Goal: Transaction & Acquisition: Purchase product/service

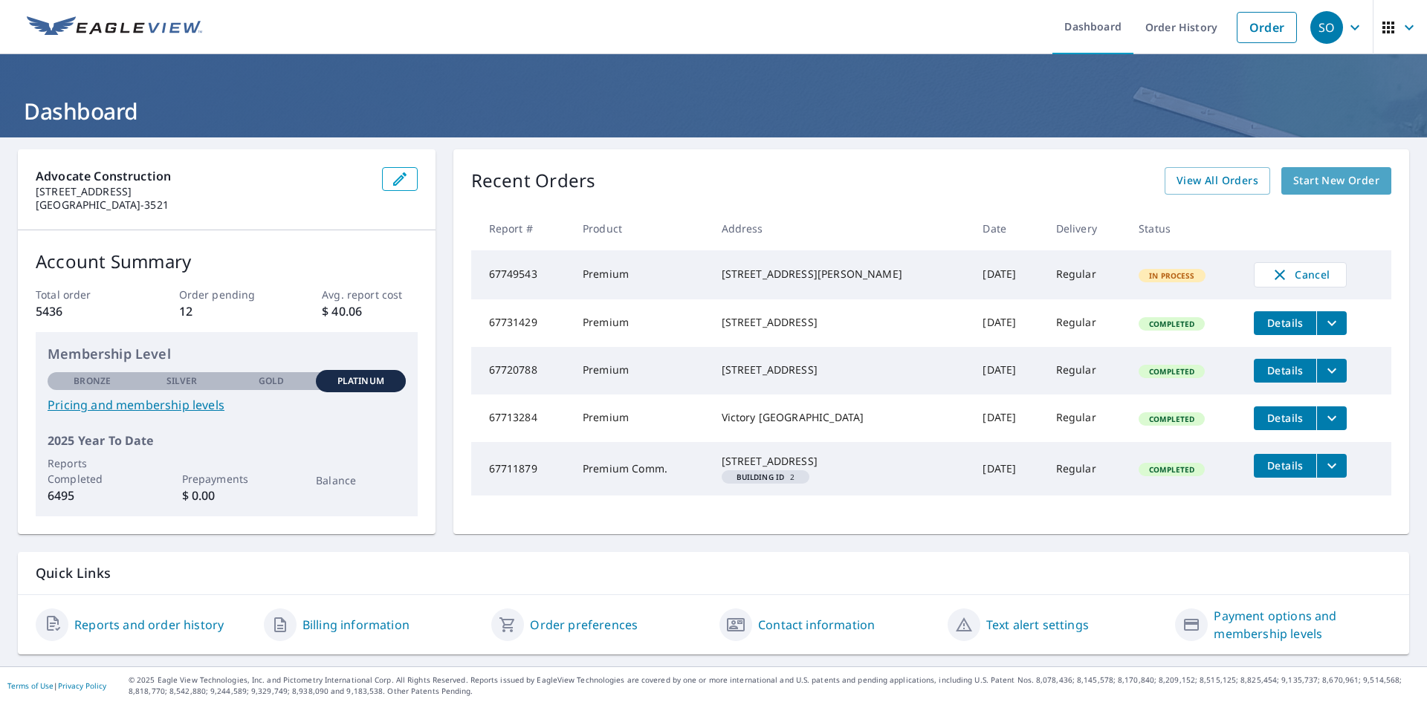
click at [1318, 172] on span "Start New Order" at bounding box center [1336, 181] width 86 height 19
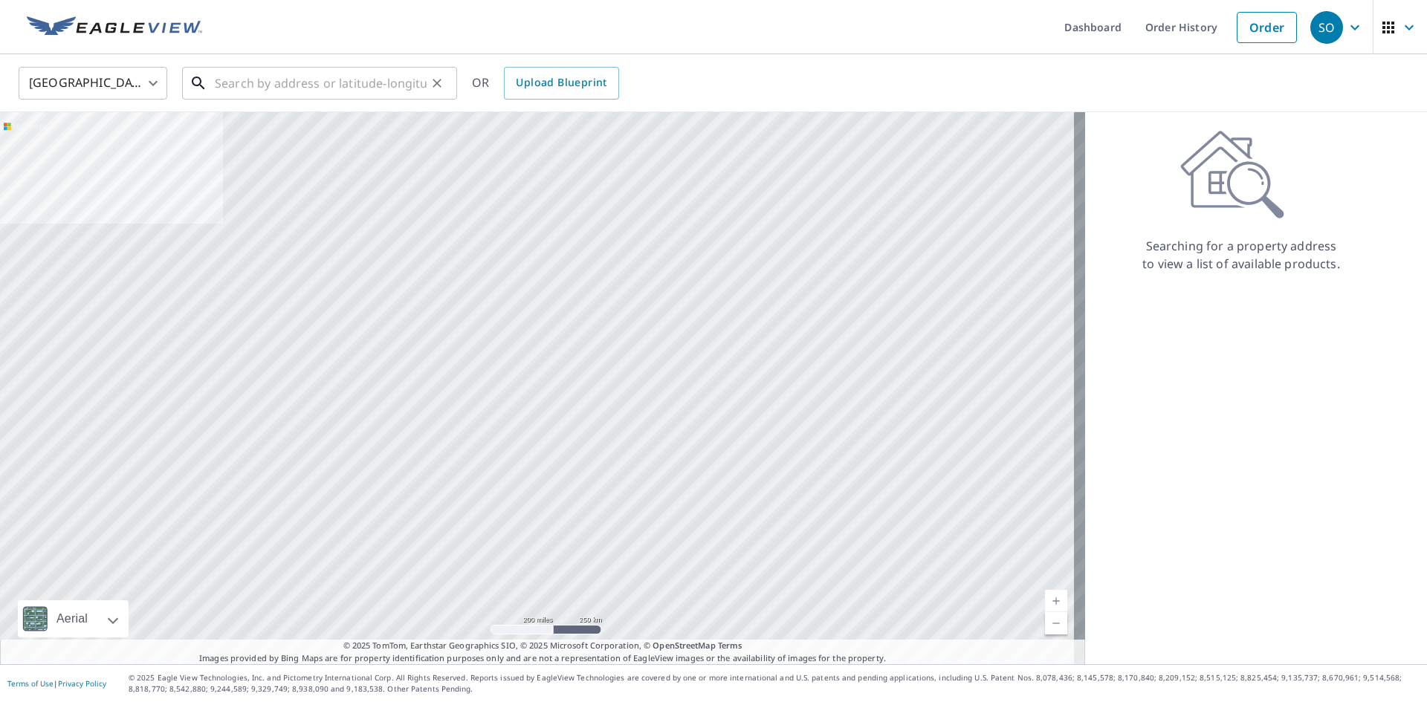
click at [264, 79] on input "text" at bounding box center [321, 83] width 212 height 42
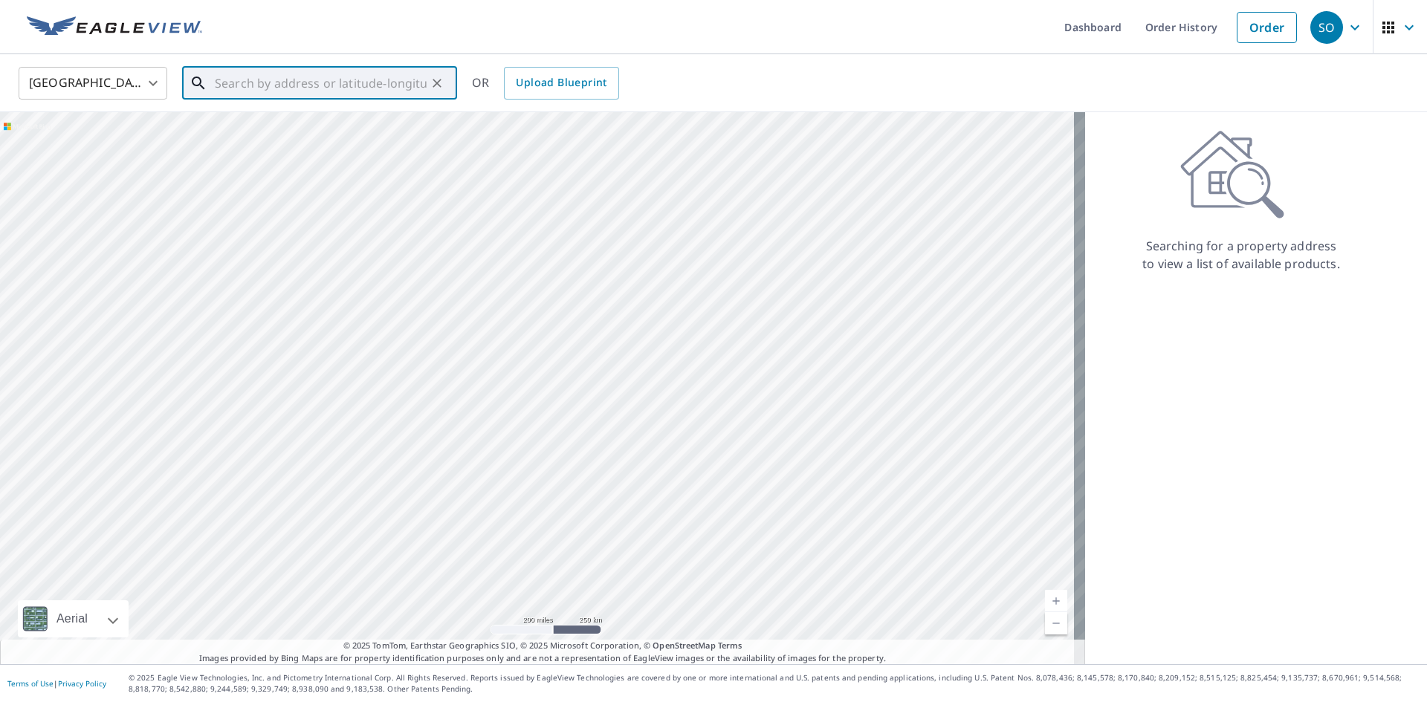
paste input "[STREET_ADDRESS][PERSON_NAME]"
click at [282, 126] on span "1407 Mautenne Dr" at bounding box center [328, 126] width 233 height 18
type input "[STREET_ADDRESS][PERSON_NAME]"
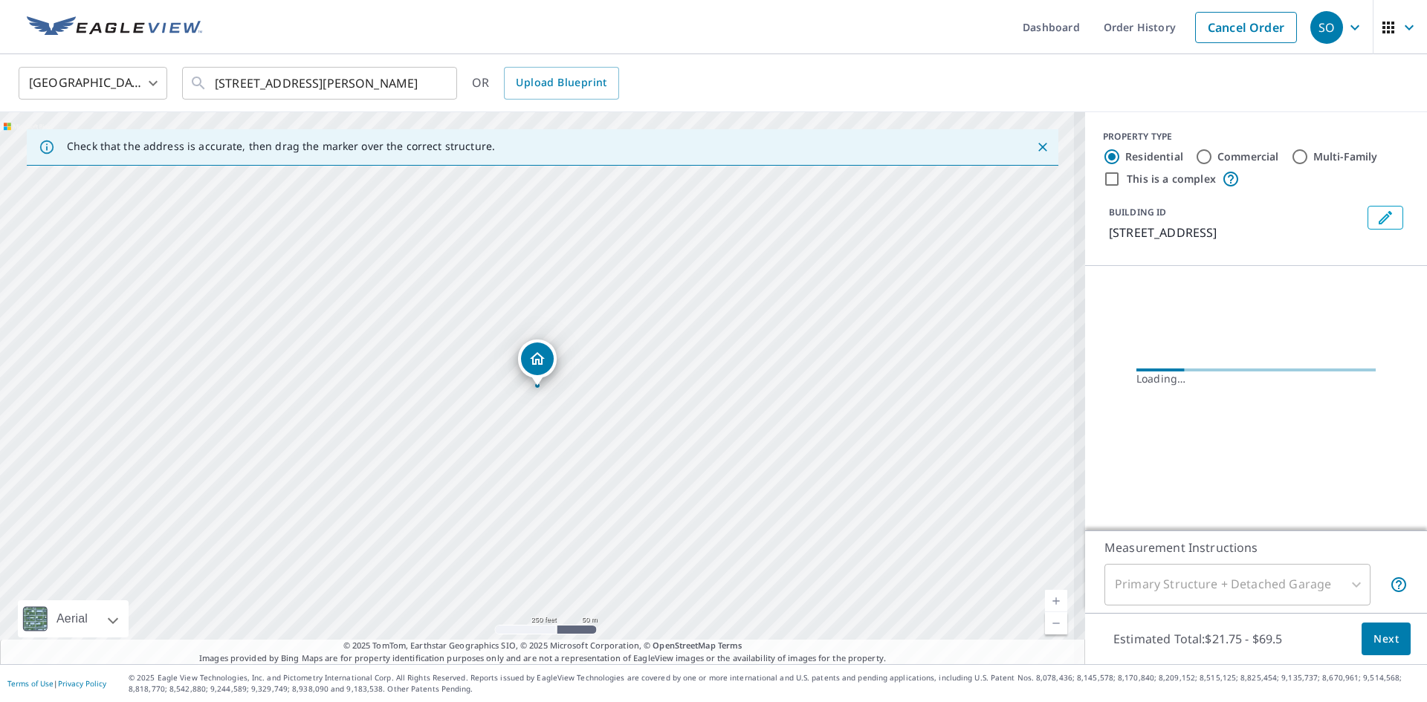
scroll to position [0, 0]
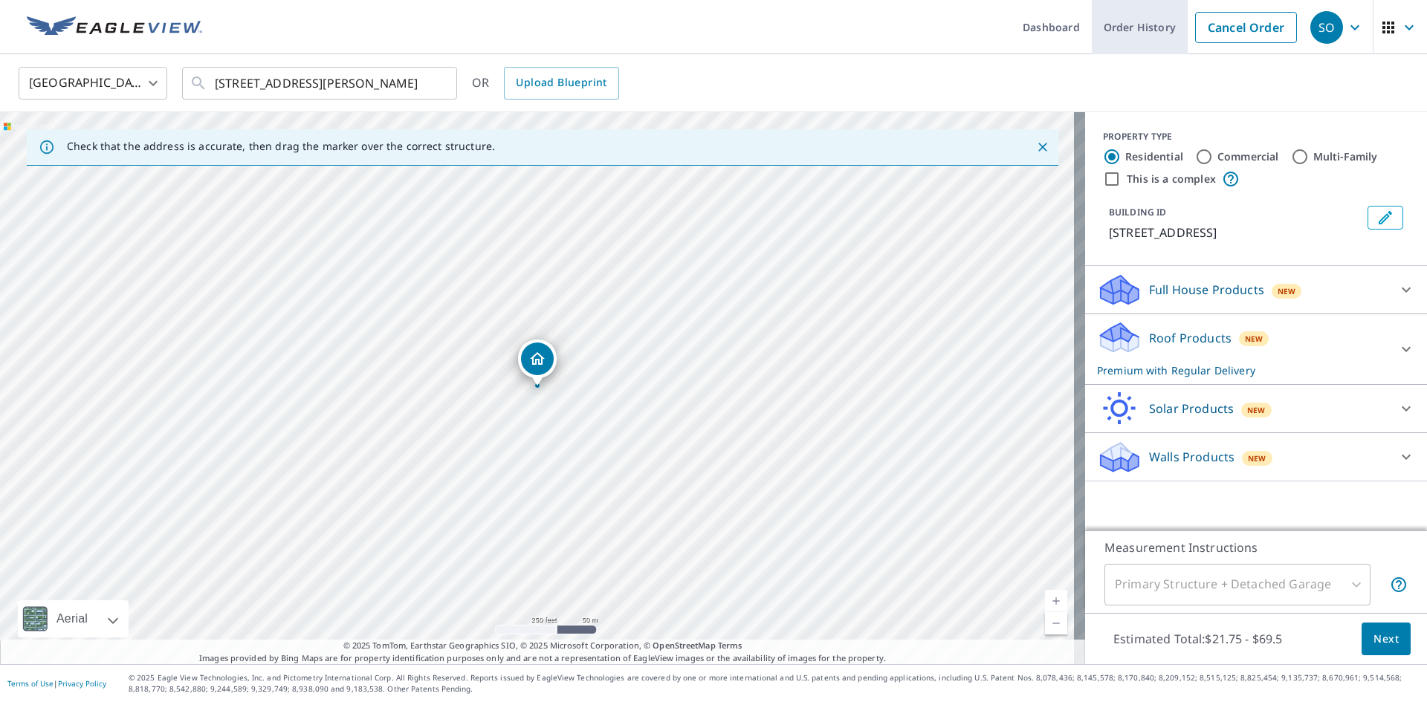
click at [1130, 25] on link "Order History" at bounding box center [1140, 27] width 96 height 54
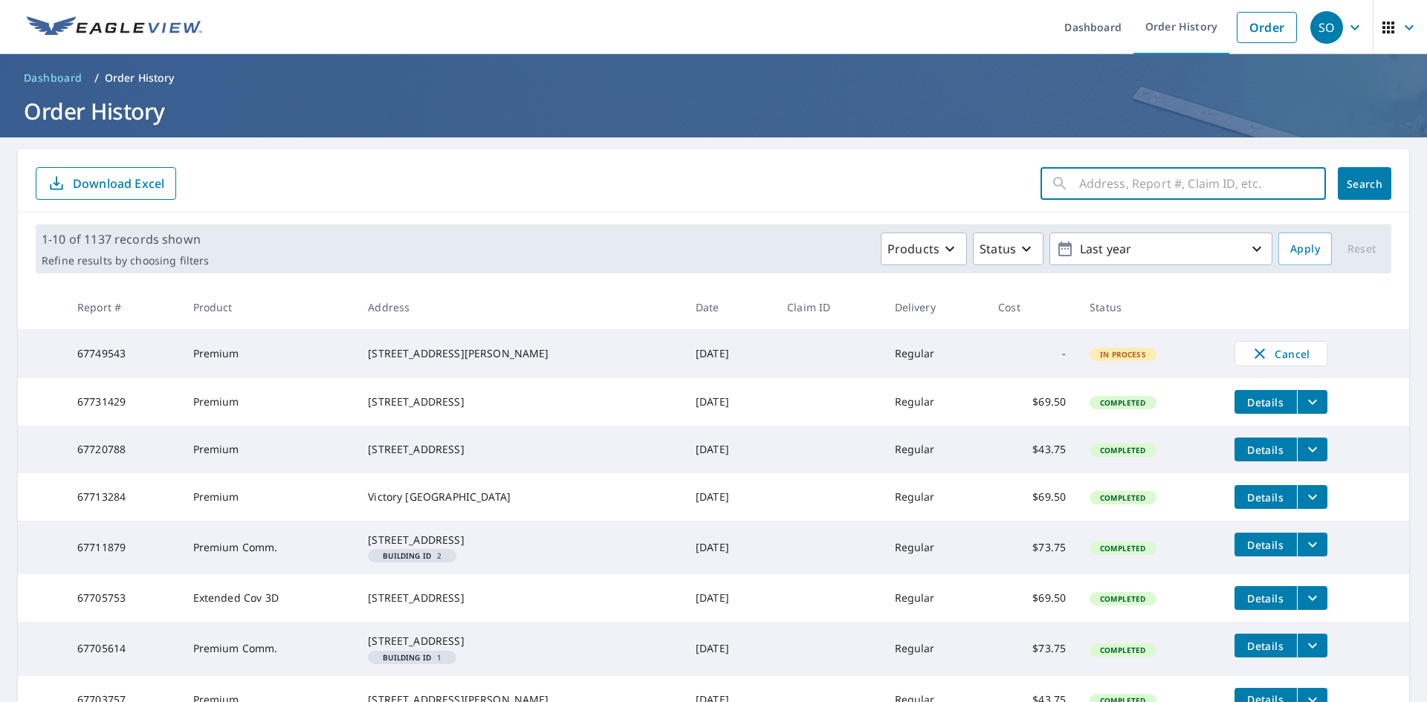
paste input "[STREET_ADDRESS][PERSON_NAME]"
type input "[STREET_ADDRESS][PERSON_NAME]"
click at [1350, 187] on span "Search" at bounding box center [1365, 184] width 30 height 14
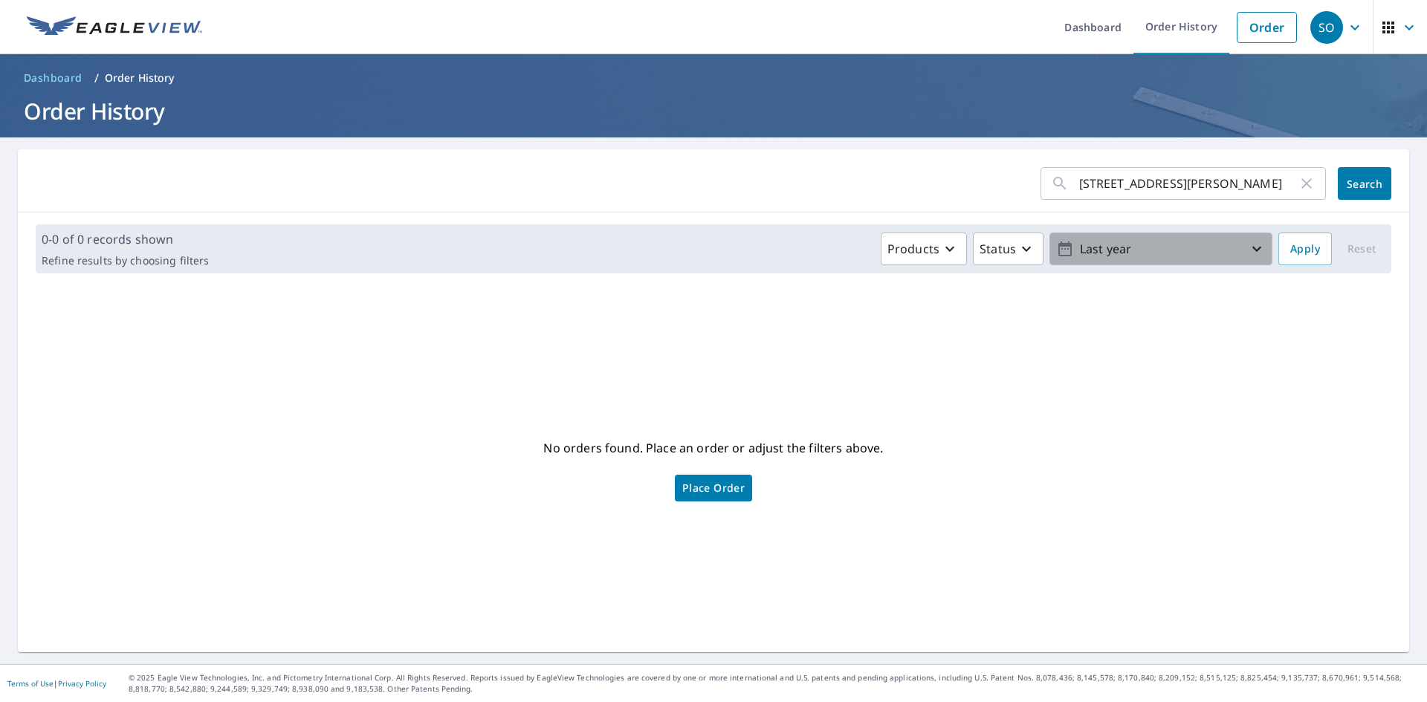
click at [1248, 245] on icon "button" at bounding box center [1257, 249] width 18 height 18
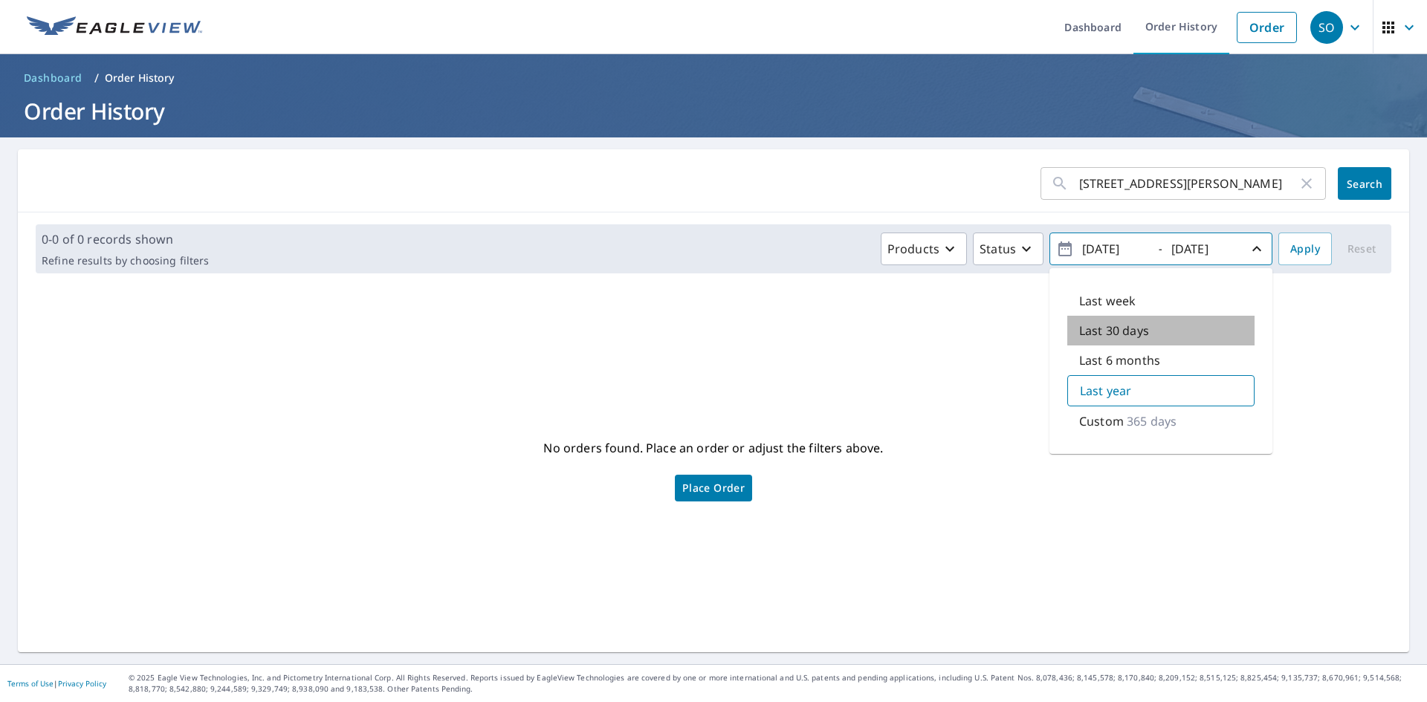
click at [1111, 328] on p "Last 30 days" at bounding box center [1114, 331] width 70 height 18
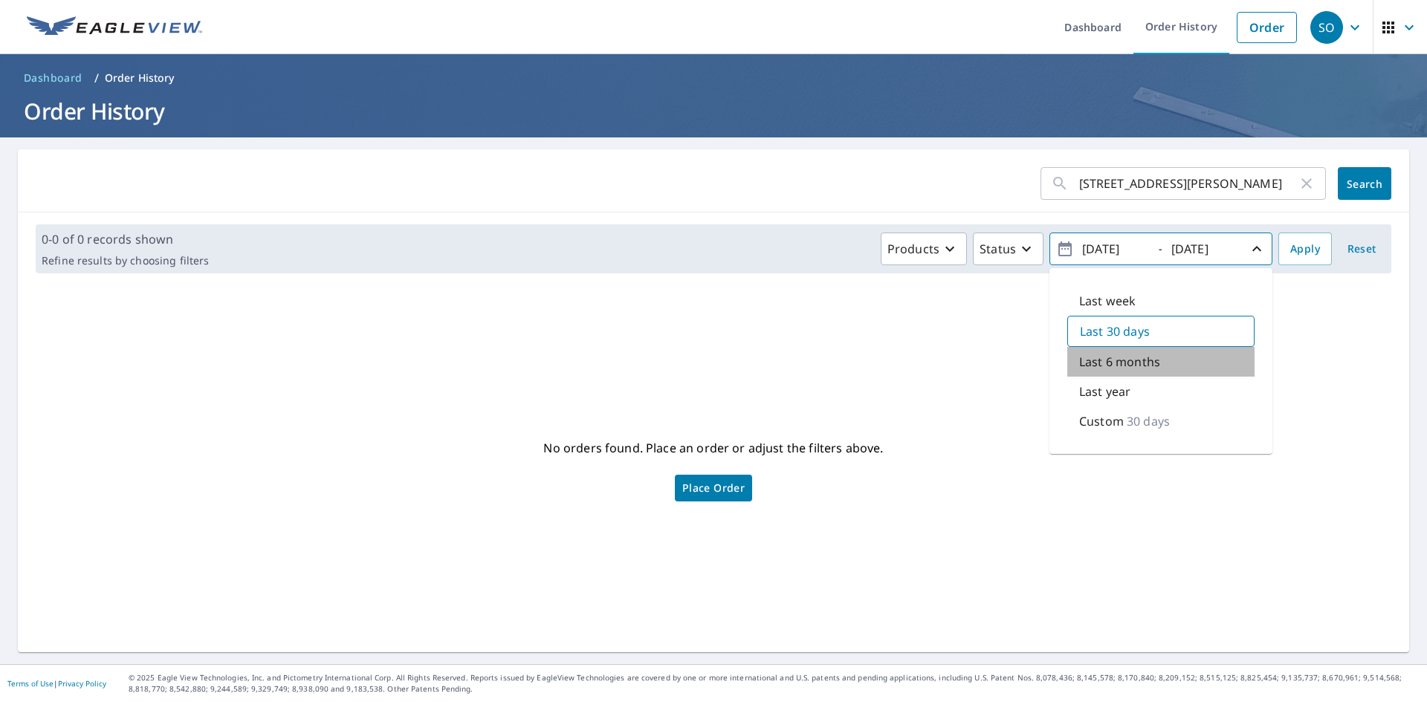
click at [1154, 364] on div "Last 6 months" at bounding box center [1160, 362] width 187 height 30
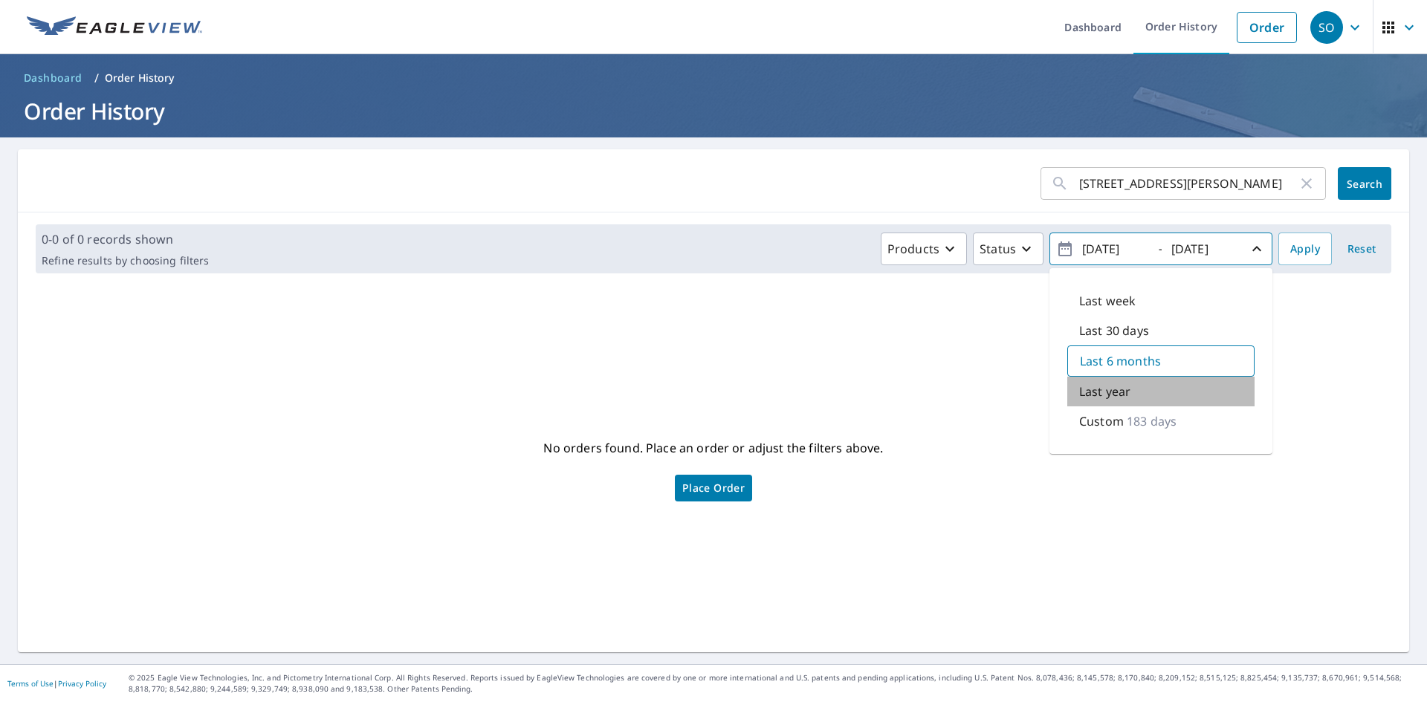
click at [1134, 392] on div "Last year" at bounding box center [1160, 392] width 187 height 30
type input "[DATE]"
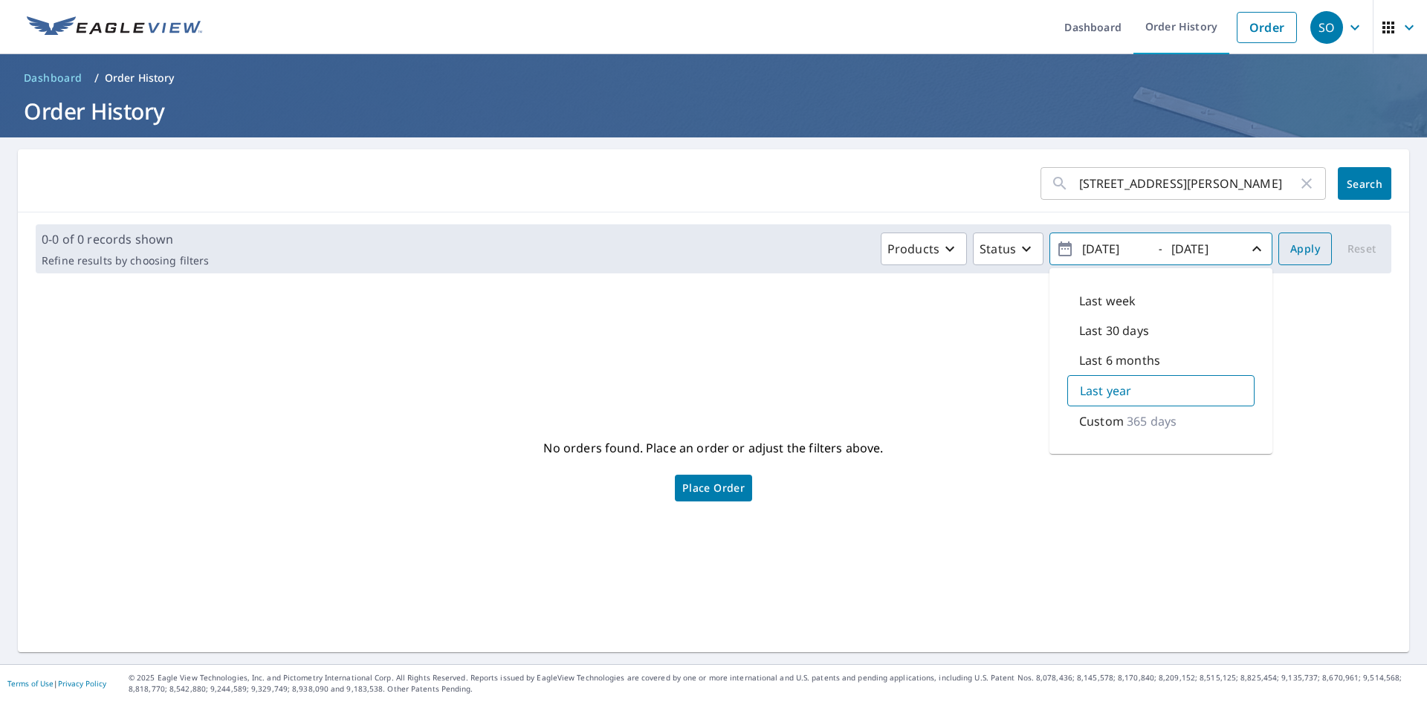
click at [1298, 244] on span "Apply" at bounding box center [1305, 249] width 30 height 19
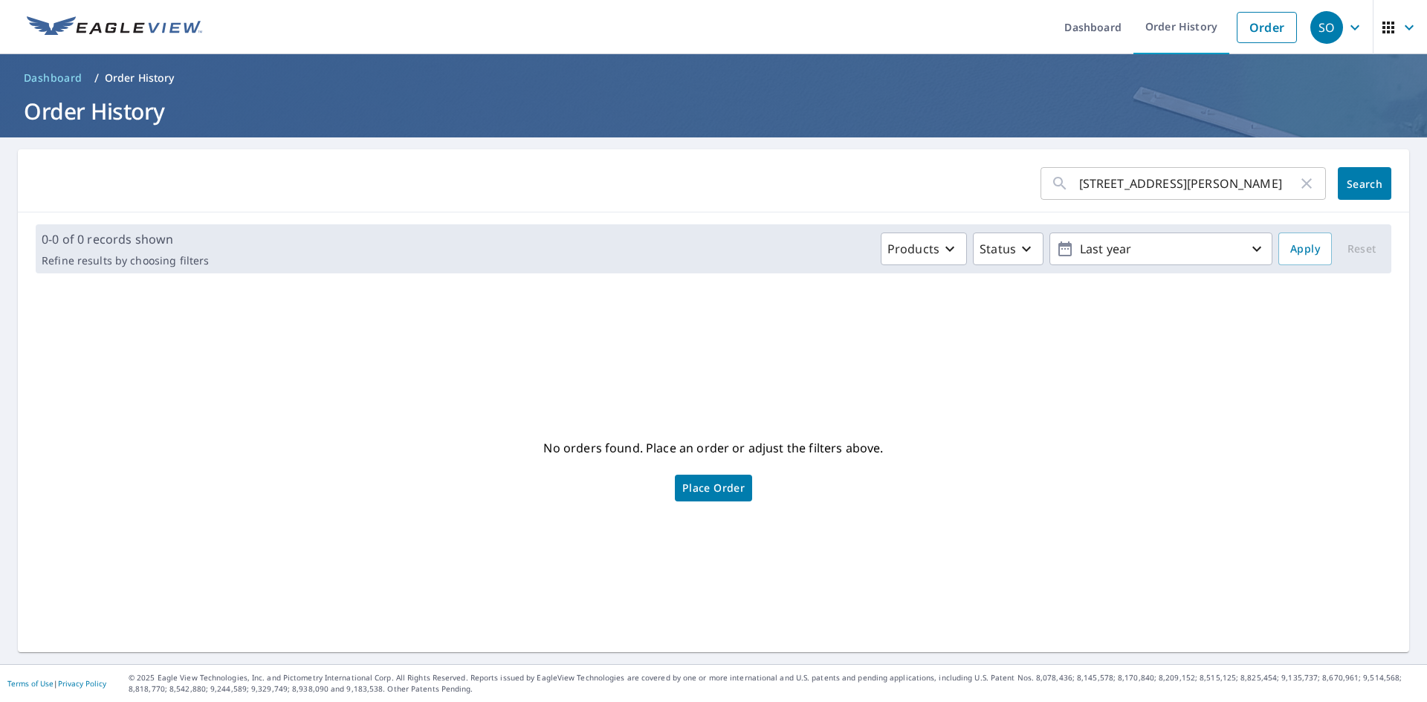
click at [690, 490] on span "Place Order" at bounding box center [713, 488] width 62 height 7
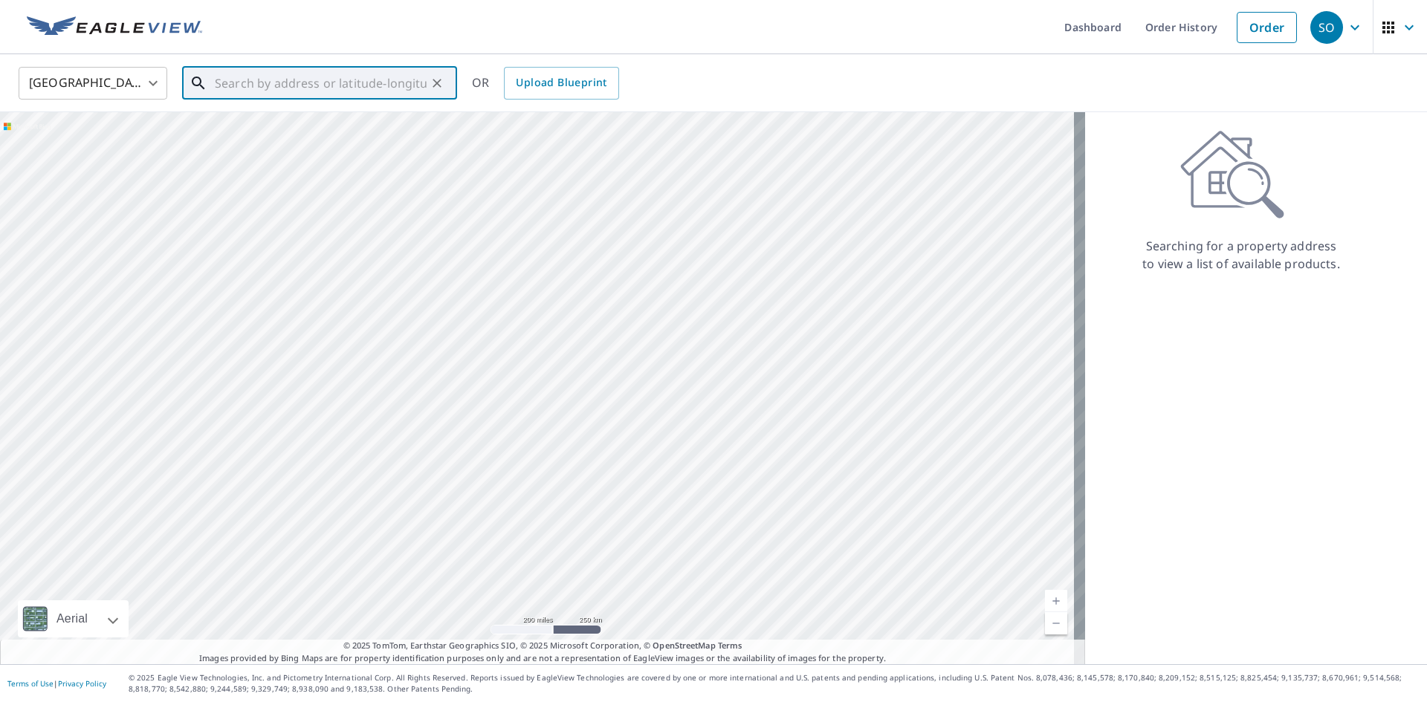
paste input "[STREET_ADDRESS][PERSON_NAME]"
click at [265, 123] on span "1407 Mautenne Dr" at bounding box center [328, 126] width 233 height 18
type input "[STREET_ADDRESS][PERSON_NAME]"
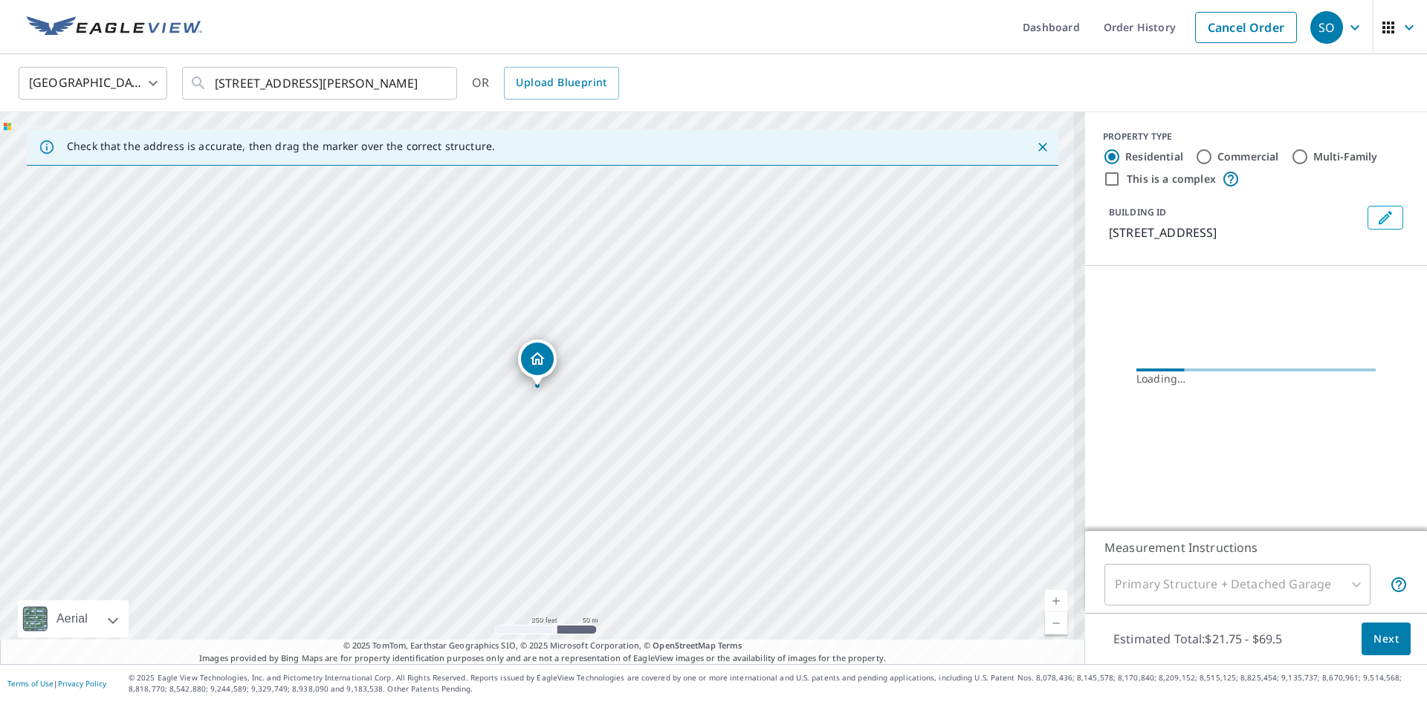
scroll to position [0, 0]
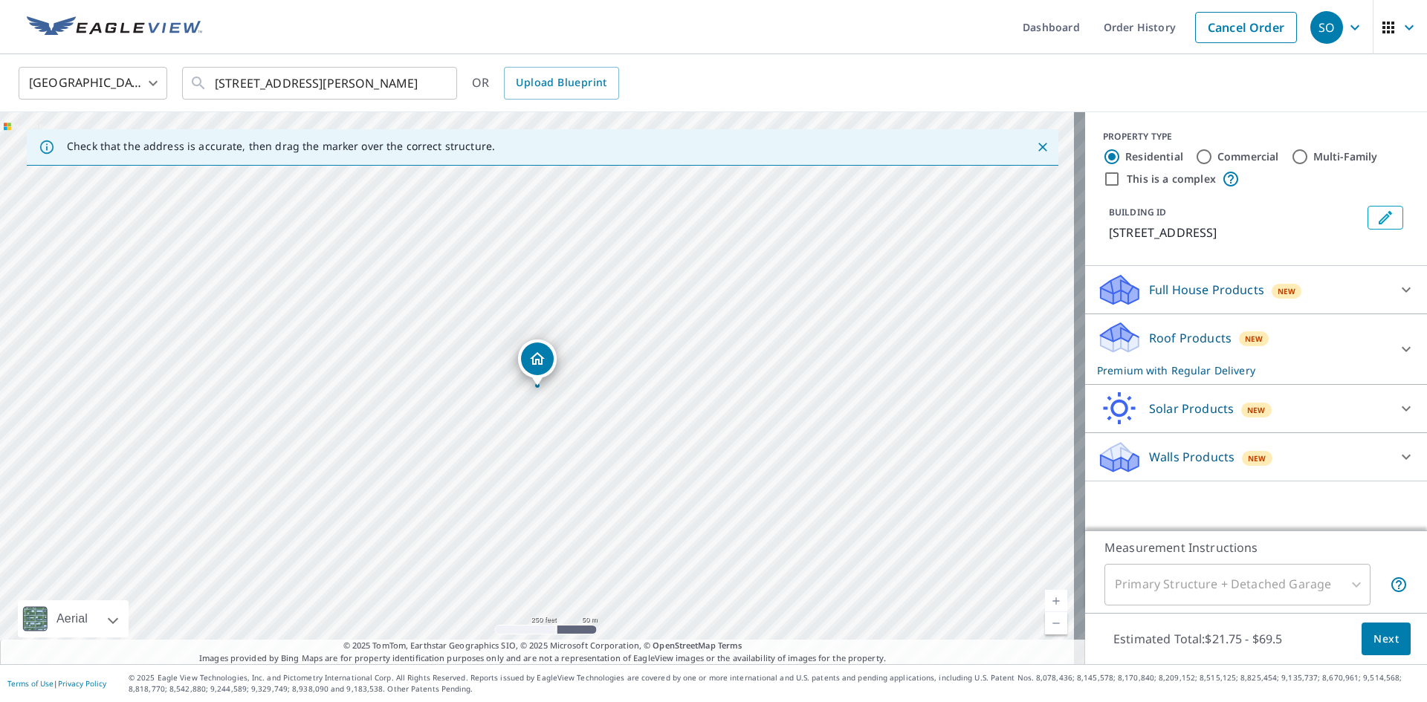
click at [1399, 351] on icon at bounding box center [1406, 349] width 18 height 18
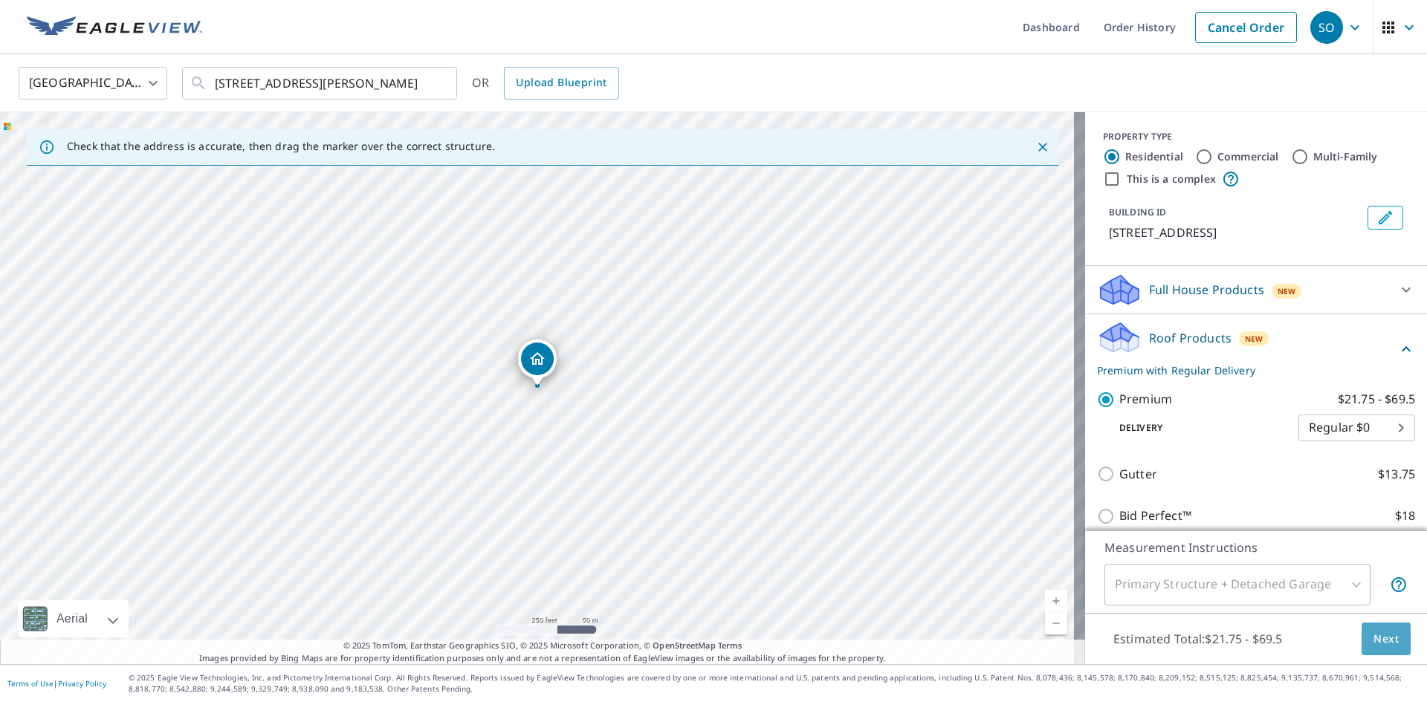
click at [1373, 636] on span "Next" at bounding box center [1385, 639] width 25 height 19
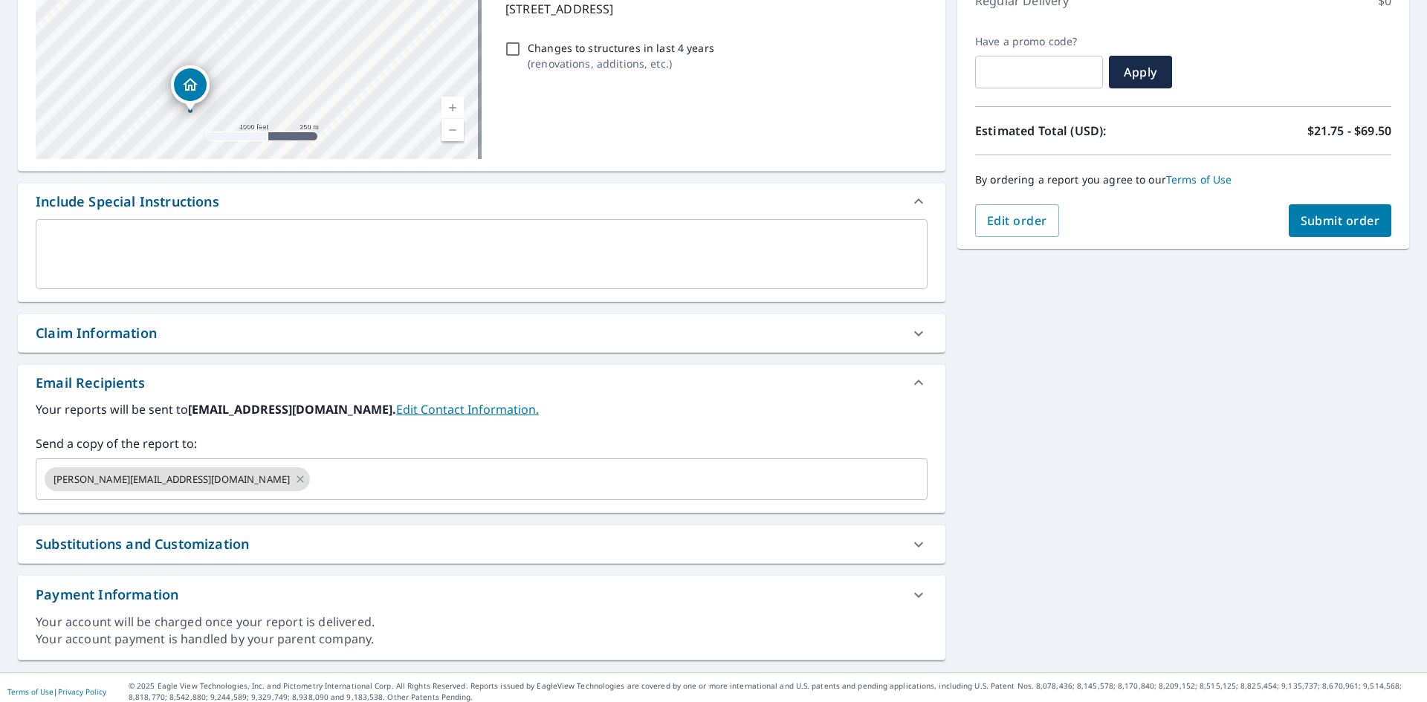
scroll to position [233, 0]
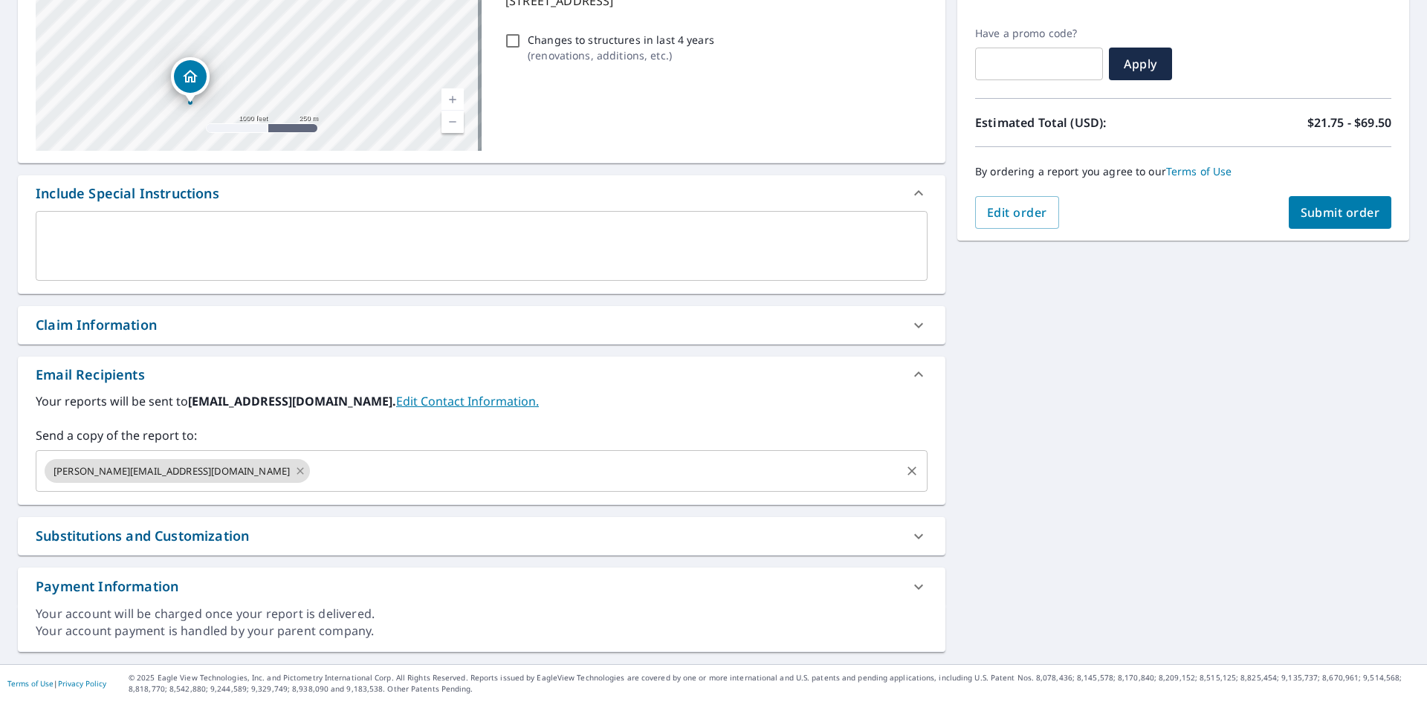
click at [294, 467] on icon at bounding box center [300, 471] width 12 height 16
checkbox input "true"
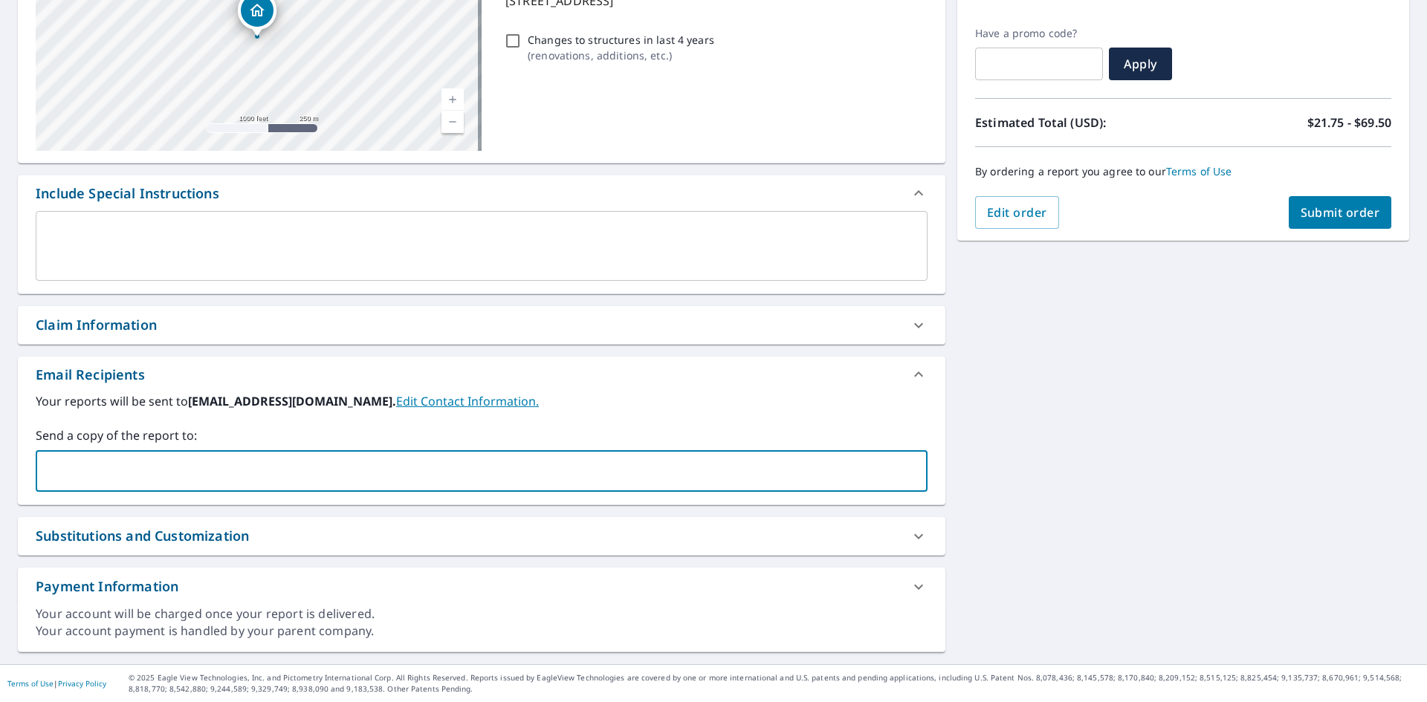
click at [98, 467] on input "text" at bounding box center [470, 471] width 856 height 28
paste input "christina.c@invoicingteam.com"
type input "christina.c@invoicingteam.com"
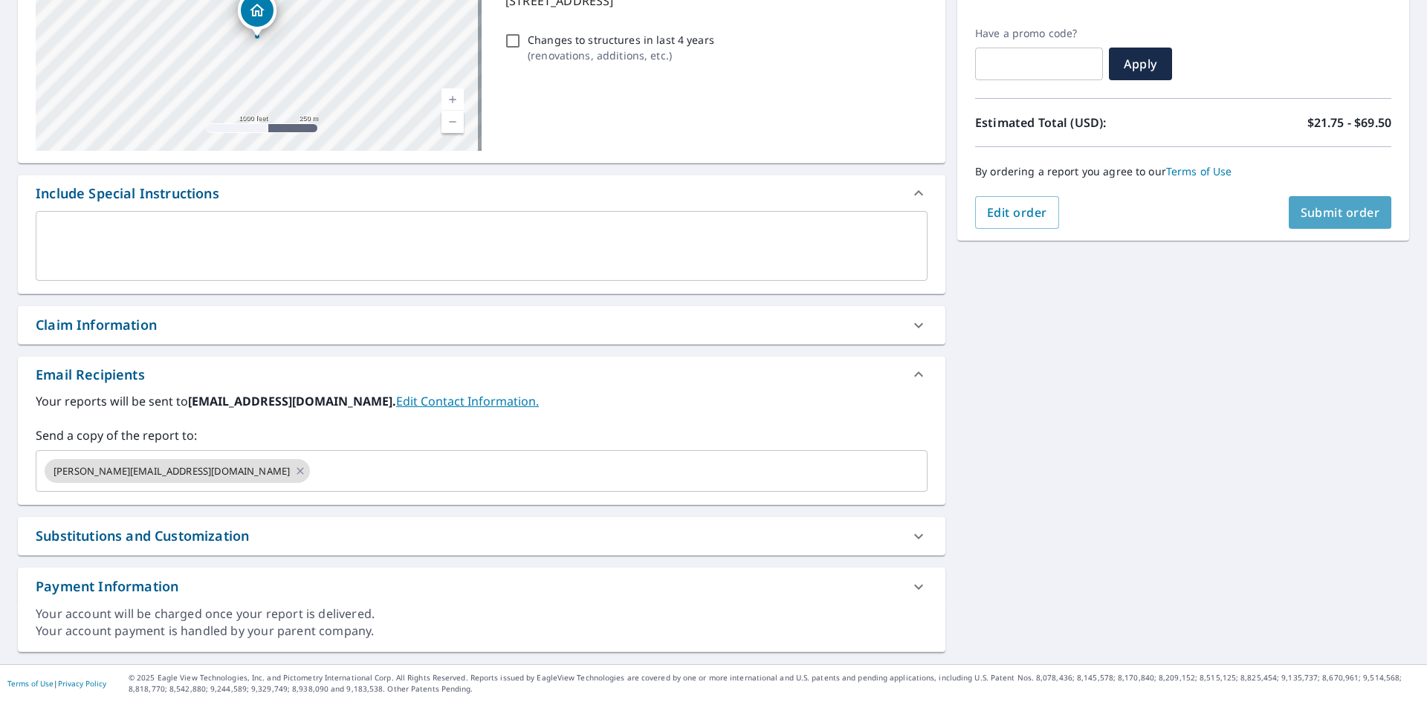
click at [1315, 211] on span "Submit order" at bounding box center [1340, 212] width 80 height 16
checkbox input "true"
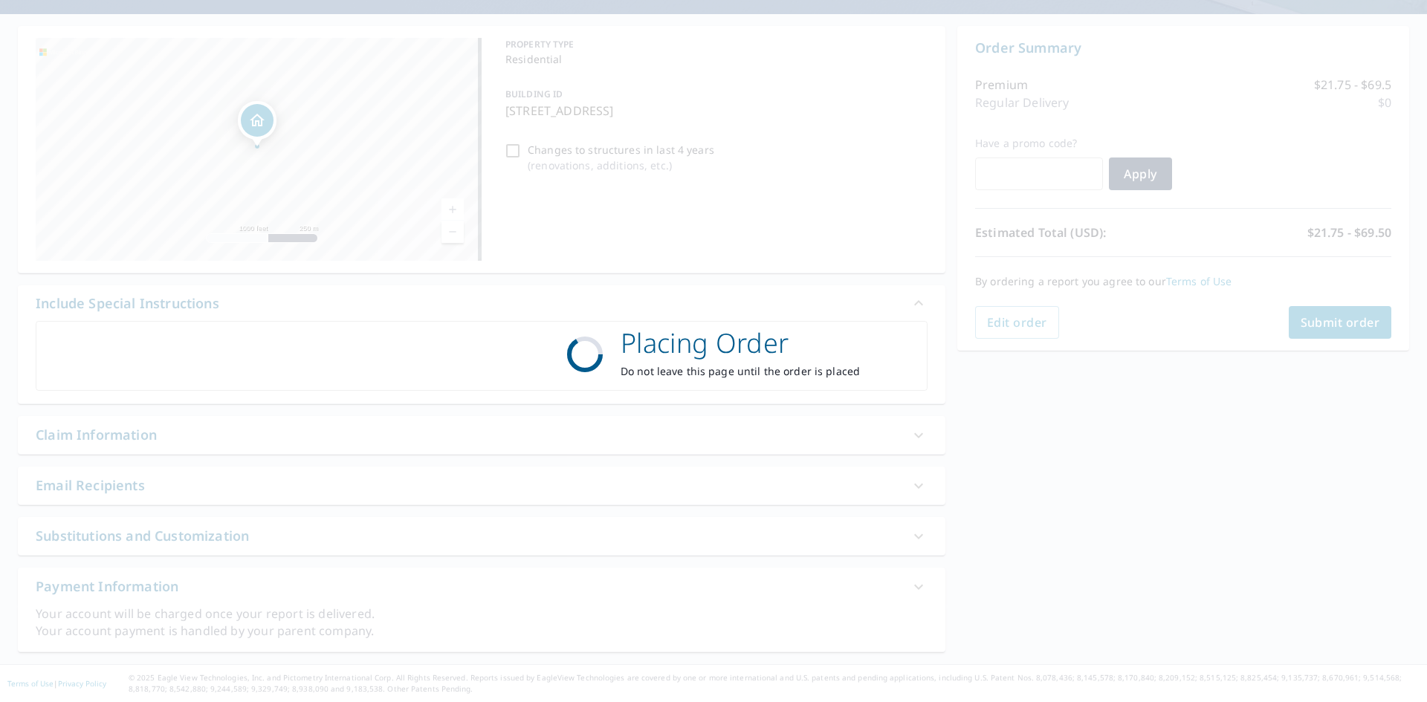
scroll to position [123, 0]
